Goal: Task Accomplishment & Management: Complete application form

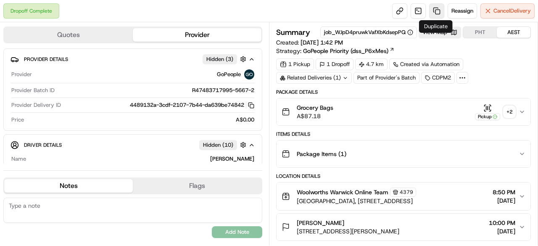
click at [436, 9] on link at bounding box center [436, 10] width 15 height 15
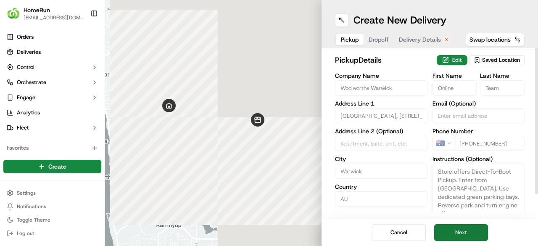
click at [468, 234] on button "Next" at bounding box center [461, 232] width 54 height 17
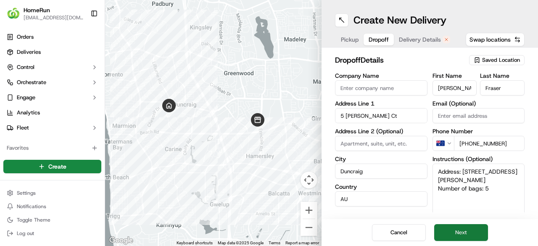
click at [470, 233] on button "Next" at bounding box center [461, 232] width 54 height 17
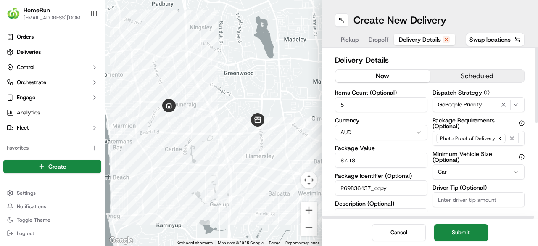
click at [382, 70] on button "now" at bounding box center [383, 76] width 95 height 13
click at [471, 230] on button "Submit" at bounding box center [461, 232] width 54 height 17
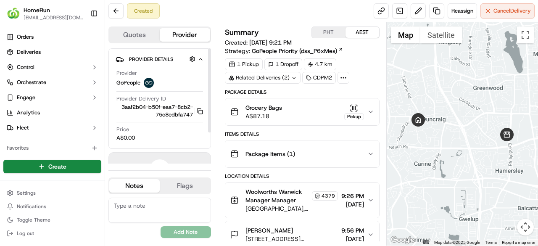
click at [129, 78] on div "GoPeople" at bounding box center [134, 83] width 37 height 10
click at [142, 58] on span "Provider Details" at bounding box center [151, 59] width 44 height 7
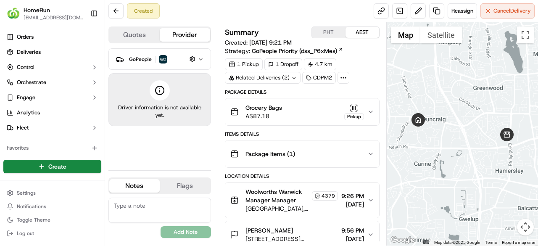
click at [130, 56] on span "GoPeople" at bounding box center [140, 59] width 23 height 7
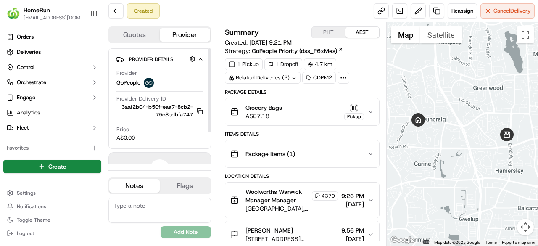
click at [130, 56] on span "Provider Details" at bounding box center [151, 59] width 44 height 7
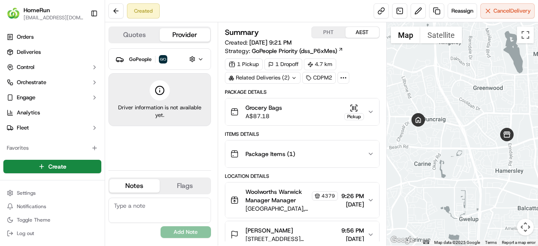
click at [137, 58] on span "GoPeople" at bounding box center [140, 59] width 23 height 7
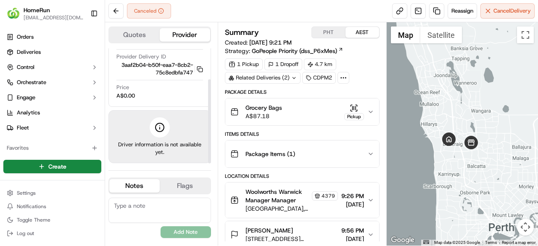
click at [133, 32] on button "Quotes" at bounding box center [134, 34] width 50 height 13
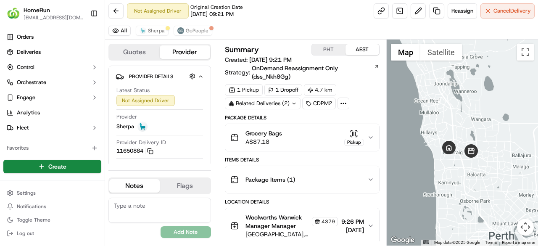
click at [131, 53] on button "Quotes" at bounding box center [134, 51] width 50 height 13
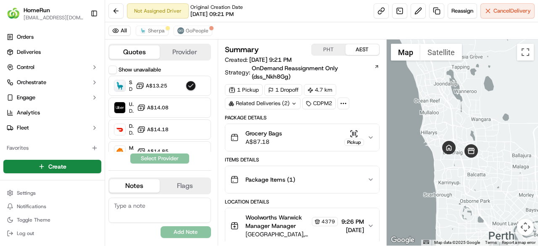
click at [190, 54] on button "Provider" at bounding box center [185, 51] width 50 height 13
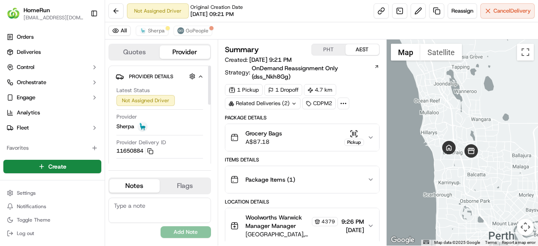
click at [151, 99] on div "Not Assigned Driver" at bounding box center [145, 100] width 58 height 11
click at [135, 50] on button "Quotes" at bounding box center [134, 51] width 50 height 13
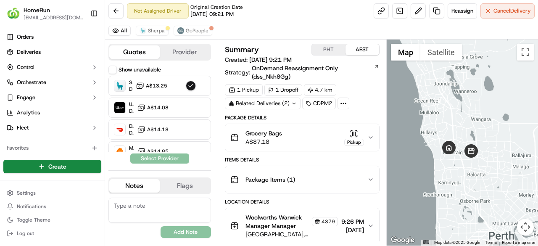
click at [116, 68] on button "Show unavailable" at bounding box center [112, 70] width 8 height 8
click at [114, 68] on button "Show unavailable" at bounding box center [112, 70] width 8 height 8
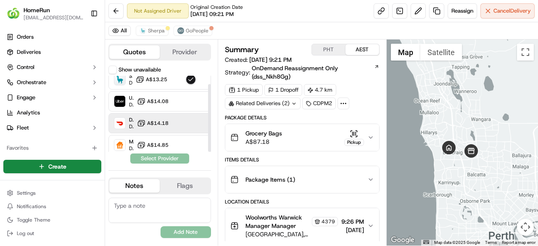
scroll to position [9, 0]
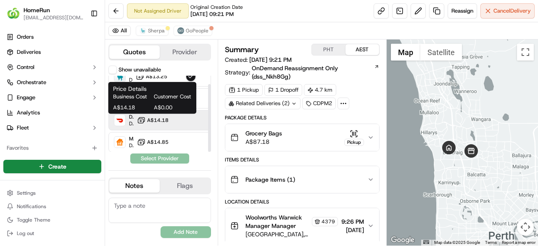
click at [154, 120] on span "A$14.18" at bounding box center [157, 120] width 21 height 7
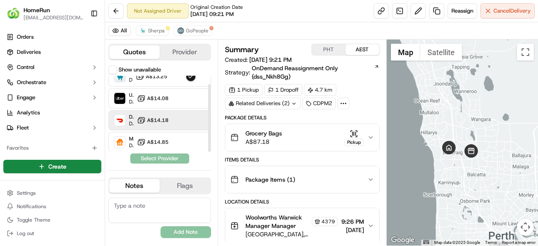
click at [156, 118] on span "A$14.18" at bounding box center [157, 120] width 21 height 7
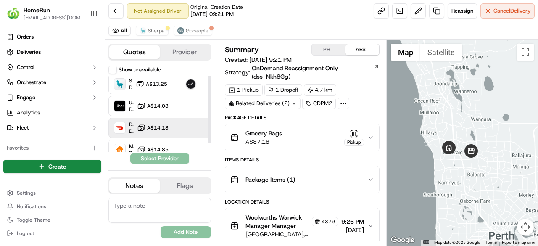
scroll to position [0, 0]
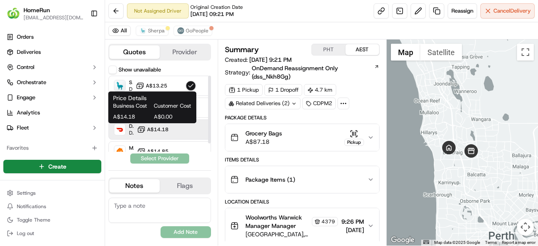
click at [152, 129] on span "A$14.18" at bounding box center [157, 129] width 21 height 7
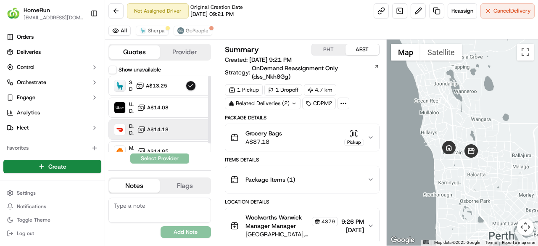
click at [152, 129] on span "A$14.18" at bounding box center [157, 129] width 21 height 7
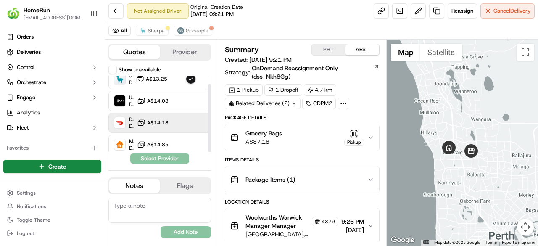
scroll to position [9, 0]
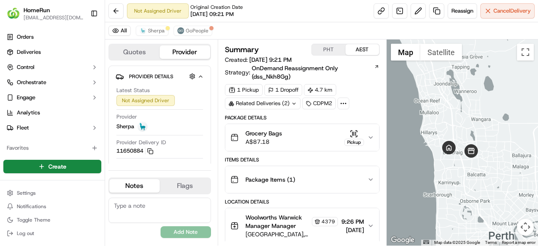
click at [183, 55] on button "Provider" at bounding box center [185, 51] width 50 height 13
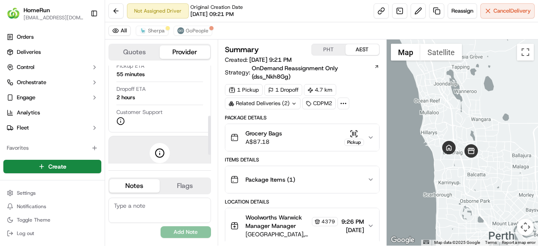
scroll to position [126, 0]
click at [159, 146] on circle at bounding box center [160, 150] width 8 height 8
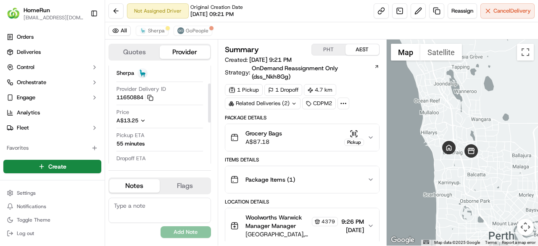
scroll to position [42, 0]
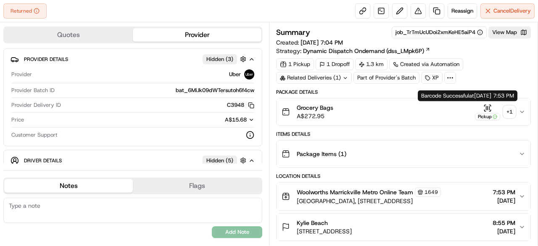
click at [513, 111] on div "+ 1" at bounding box center [510, 112] width 12 height 12
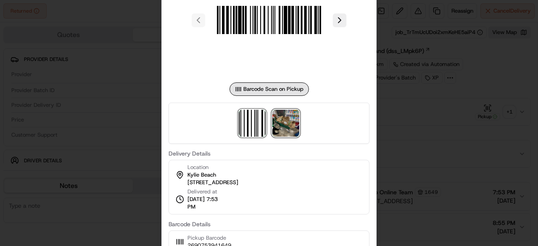
click at [289, 127] on img at bounding box center [286, 123] width 27 height 27
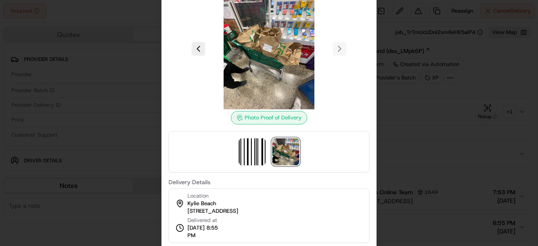
click at [404, 82] on div at bounding box center [269, 123] width 538 height 246
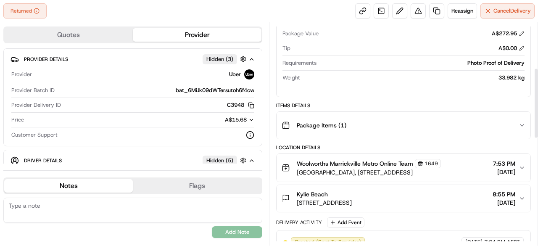
scroll to position [168, 0]
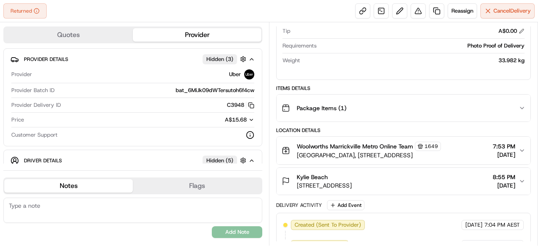
click at [359, 142] on span "Woolworths Marrickville Metro Online Team" at bounding box center [355, 146] width 116 height 8
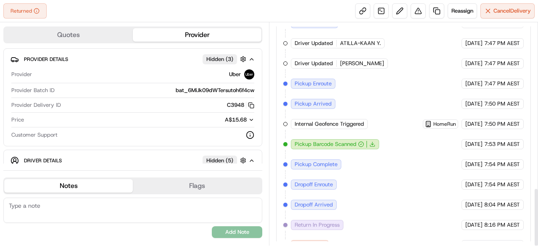
scroll to position [632, 0]
